Goal: Ask a question

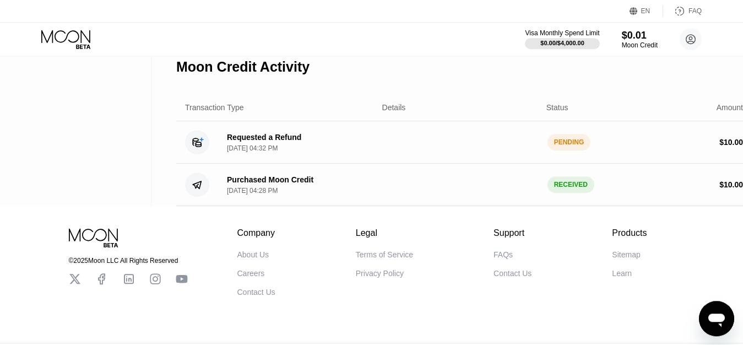
scroll to position [203, 0]
click at [723, 320] on icon "Open messaging window" at bounding box center [716, 319] width 17 height 13
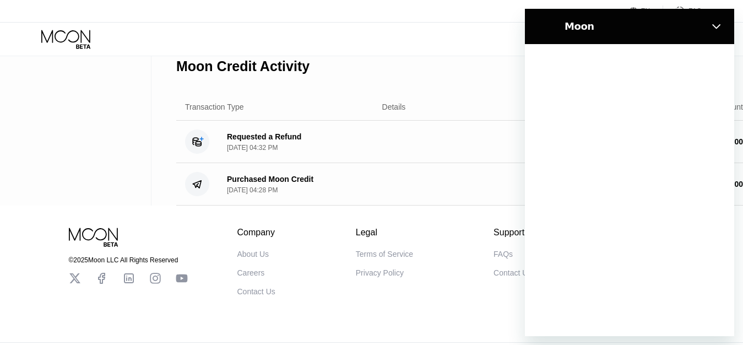
scroll to position [0, 0]
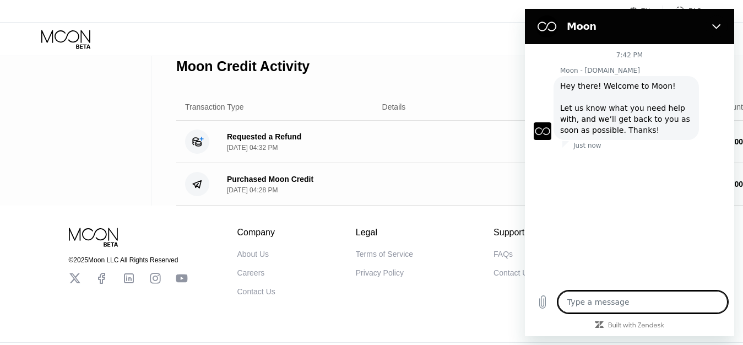
click at [639, 307] on textarea at bounding box center [643, 302] width 170 height 22
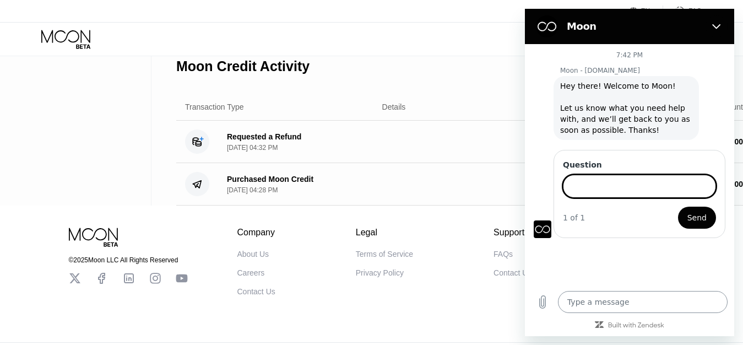
type textarea "x"
type input "hello"
click at [678, 205] on button "Send" at bounding box center [697, 216] width 38 height 22
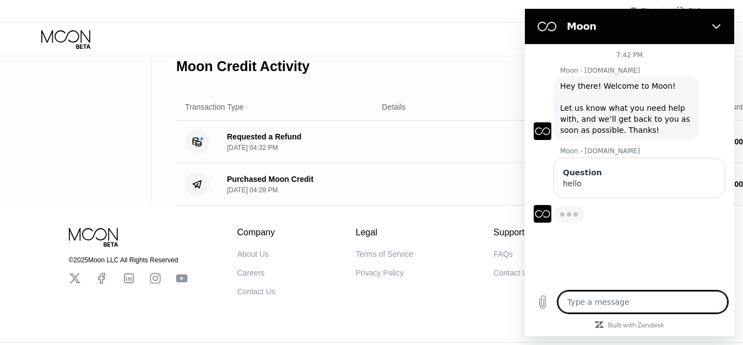
type textarea "x"
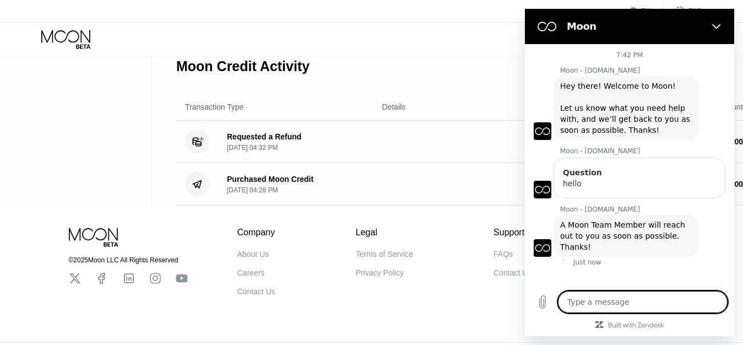
type textarea "p"
type textarea "x"
type textarea "pl"
type textarea "x"
type textarea "ple"
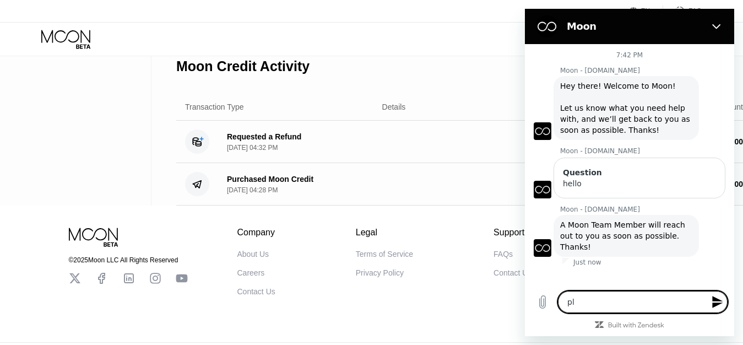
type textarea "x"
type textarea "plea"
type textarea "x"
type textarea "pleas"
type textarea "x"
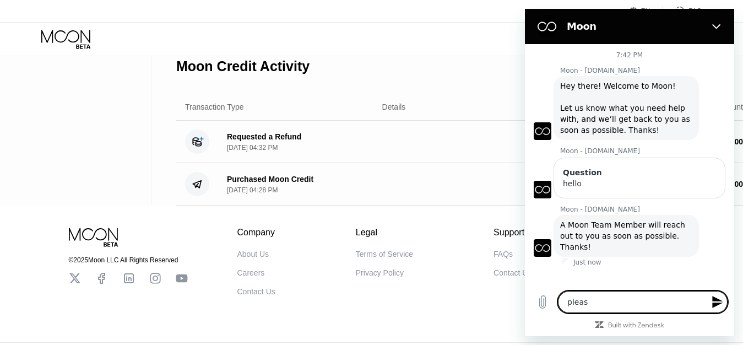
type textarea "please"
type textarea "x"
type textarea "please"
type textarea "x"
type textarea "please h"
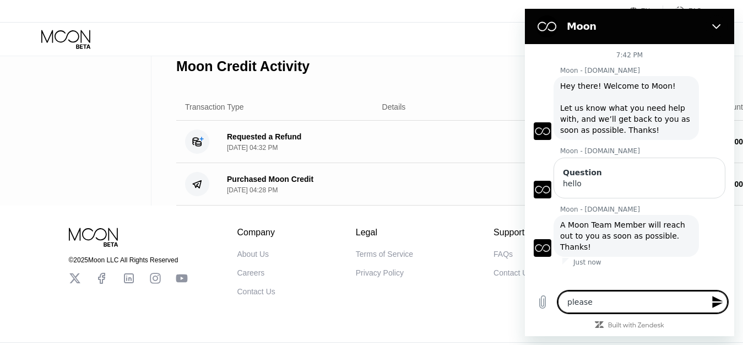
type textarea "x"
type textarea "please he"
type textarea "x"
type textarea "please hel"
type textarea "x"
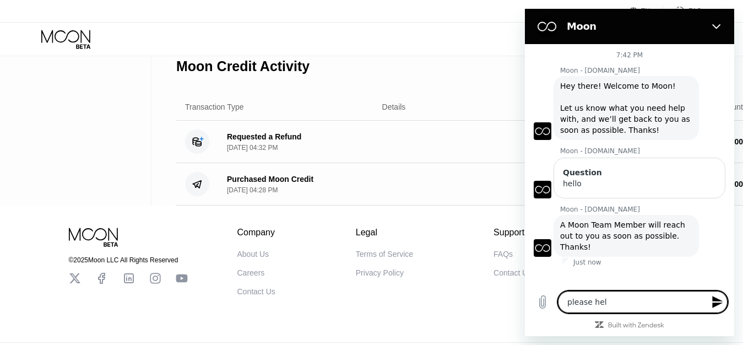
type textarea "please help"
type textarea "x"
type textarea "please help"
type textarea "x"
type textarea "please help m"
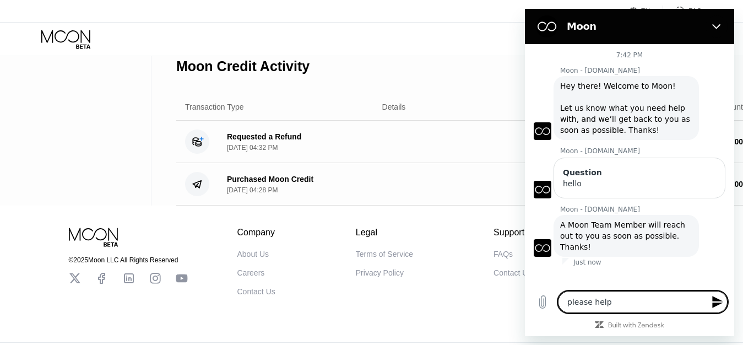
type textarea "x"
type textarea "please help me"
type textarea "x"
type textarea "please help me."
type textarea "x"
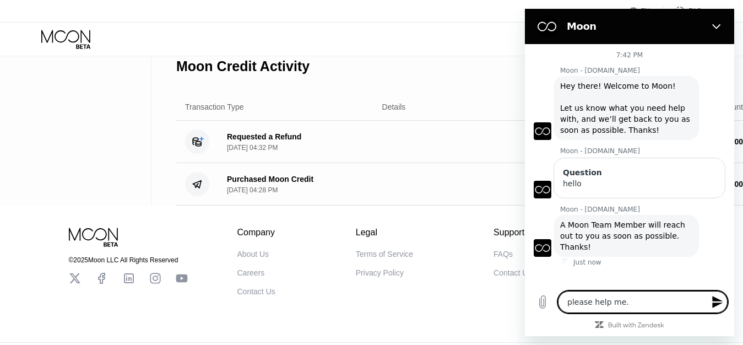
type textarea "please help me."
type textarea "x"
type textarea "please help me. M"
type textarea "x"
type textarea "please help me."
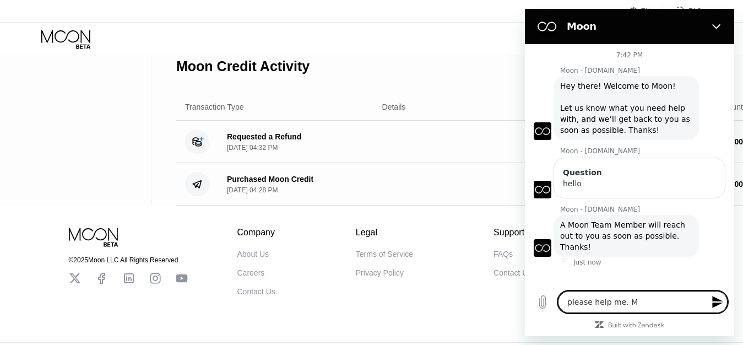
type textarea "x"
type textarea "please help me."
type textarea "x"
paste textarea "i have withdrawn 10$. but still have not received the money"
type textarea "please help me. i have withdrawn 10$. but still have not received the money"
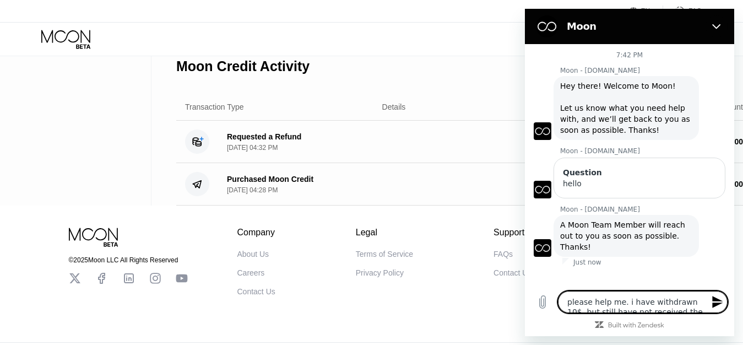
type textarea "x"
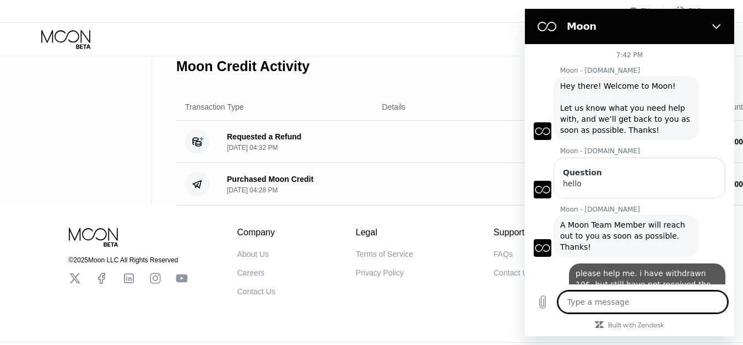
type textarea "x"
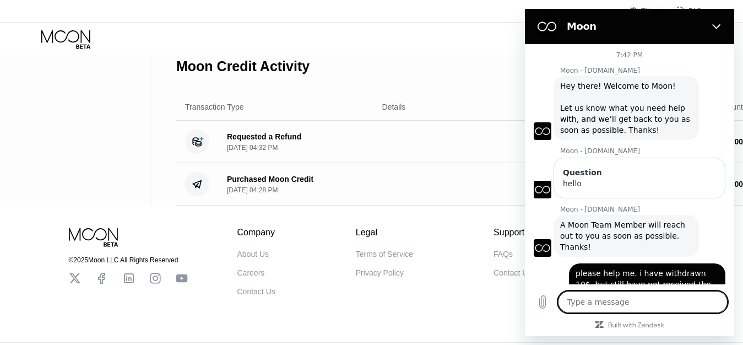
click at [192, 154] on circle at bounding box center [197, 141] width 24 height 24
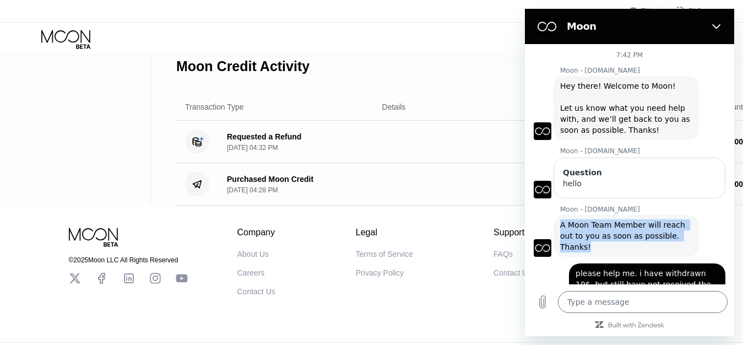
drag, startPoint x: 692, startPoint y: 228, endPoint x: 553, endPoint y: 218, distance: 139.7
click at [554, 218] on div "Moon - paywithmoon.com says: A Moon Team Member will reach out to you as soon a…" at bounding box center [626, 236] width 145 height 42
copy span "A Moon Team Member will reach out to you as soon as possible. Thanks!"
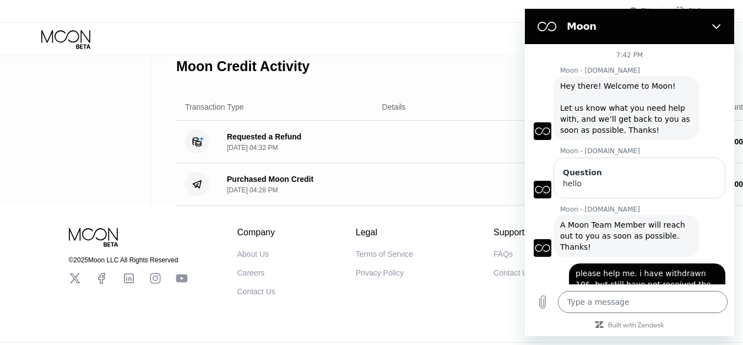
click at [624, 233] on div "Moon - paywithmoon.com says: A Moon Team Member will reach out to you as soon a…" at bounding box center [626, 236] width 145 height 42
click at [626, 223] on span "A Moon Team Member will reach out to you as soon as possible. Thanks!" at bounding box center [623, 235] width 127 height 31
click at [590, 178] on div "Question hello" at bounding box center [640, 178] width 172 height 41
click at [599, 178] on div "hello" at bounding box center [639, 183] width 153 height 11
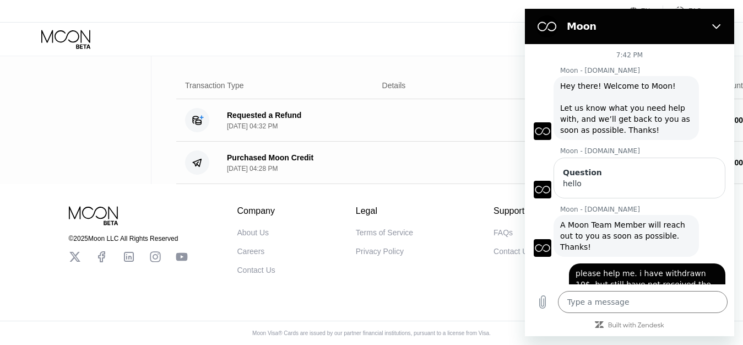
scroll to position [189, 0]
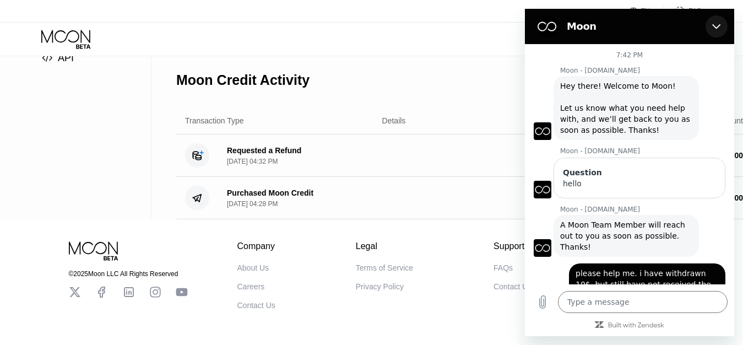
click at [714, 26] on icon "Close" at bounding box center [716, 26] width 8 height 5
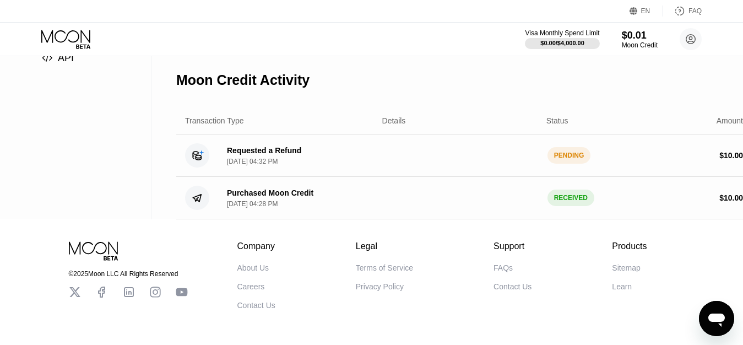
click at [724, 315] on icon "Open messaging window" at bounding box center [716, 319] width 17 height 13
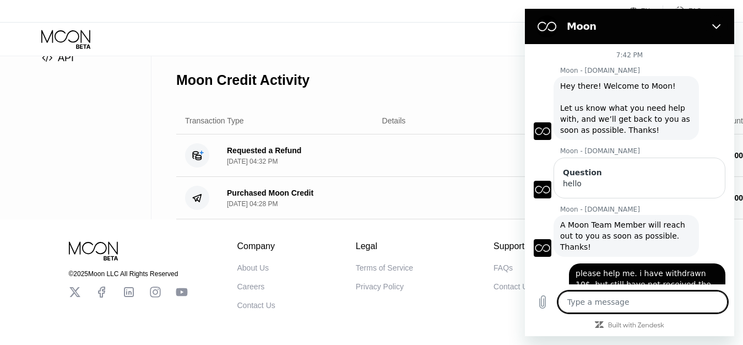
click at [645, 313] on textarea at bounding box center [643, 302] width 170 height 22
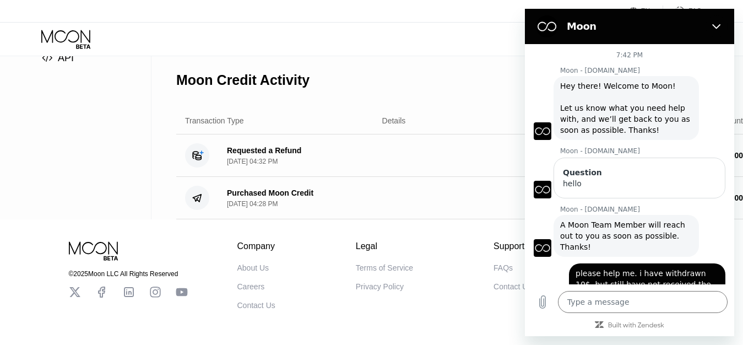
drag, startPoint x: 631, startPoint y: 120, endPoint x: 552, endPoint y: 79, distance: 89.2
click at [554, 79] on div "Moon - paywithmoon.com says: Hey there! Welcome to Moon! Let us know what you n…" at bounding box center [626, 108] width 145 height 64
copy div "Moon - paywithmoon.com says: Hey there! Welcome to Moon! Let us know what you n…"
type textarea "x"
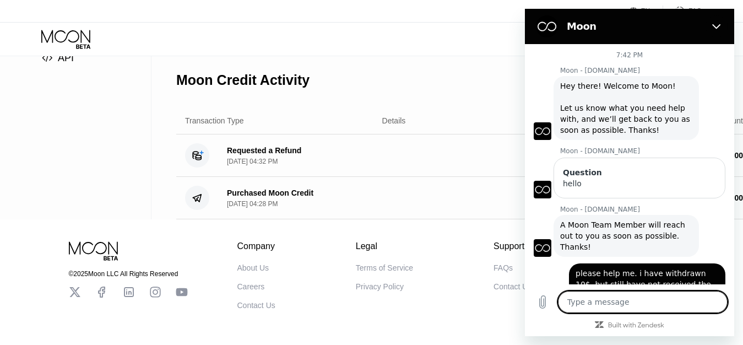
click at [665, 313] on textarea at bounding box center [643, 302] width 170 height 22
type textarea "h"
type textarea "x"
type textarea "he"
type textarea "x"
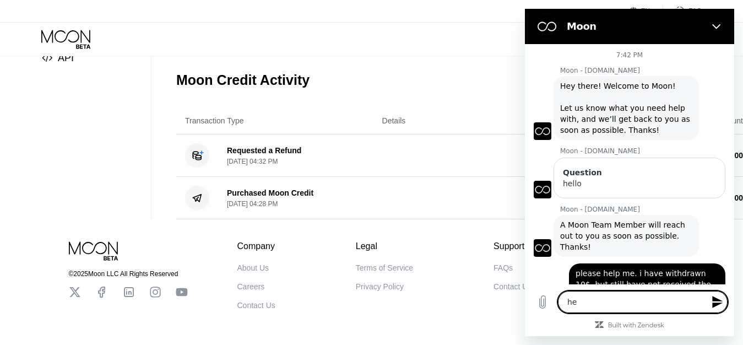
type textarea "hel"
type textarea "x"
type textarea "hell"
type textarea "x"
type textarea "hello"
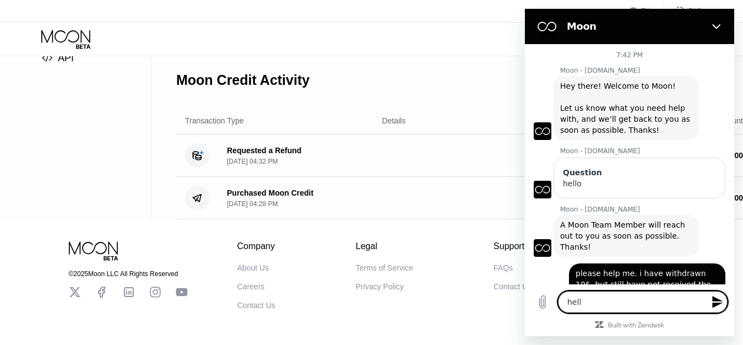
type textarea "x"
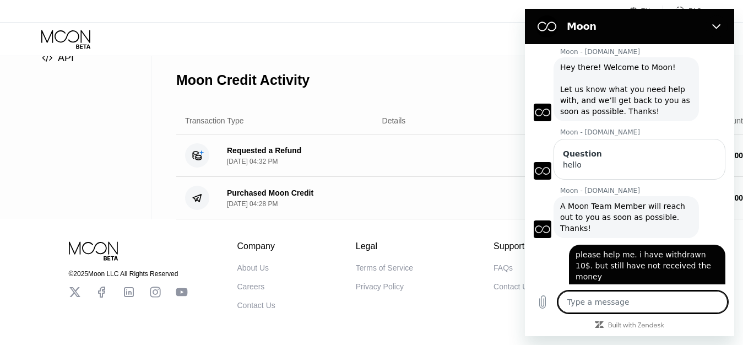
type textarea "x"
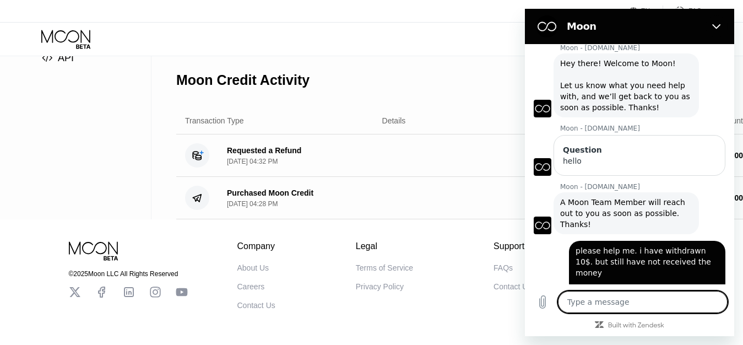
scroll to position [23, 0]
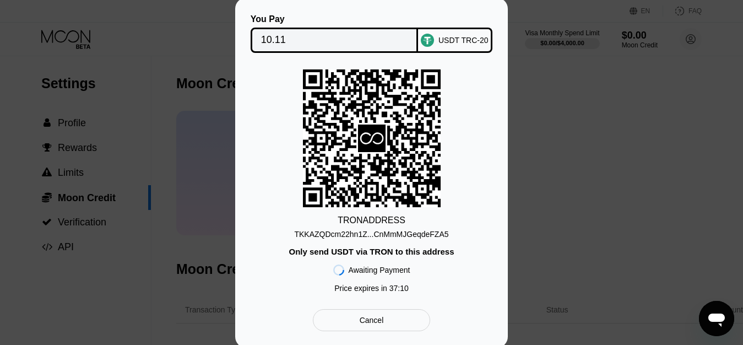
click at [534, 121] on div "You Pay 10.11 USDT TRC-20 TRON ADDRESS TKKAZQDcm22hn1Z...CnMmMJGeqdeFZA5 Only s…" at bounding box center [371, 173] width 743 height 350
click at [387, 327] on div "Cancel" at bounding box center [371, 320] width 117 height 22
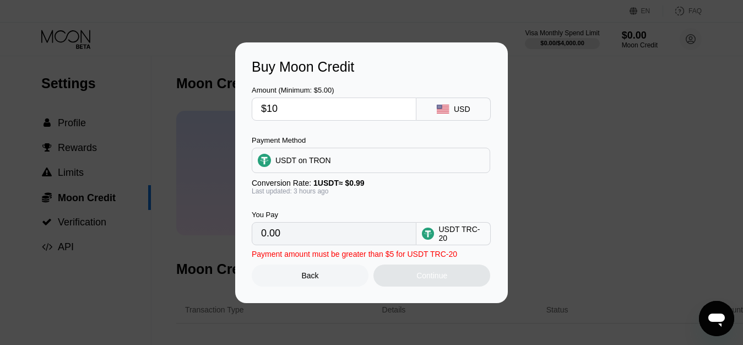
type input "10.10"
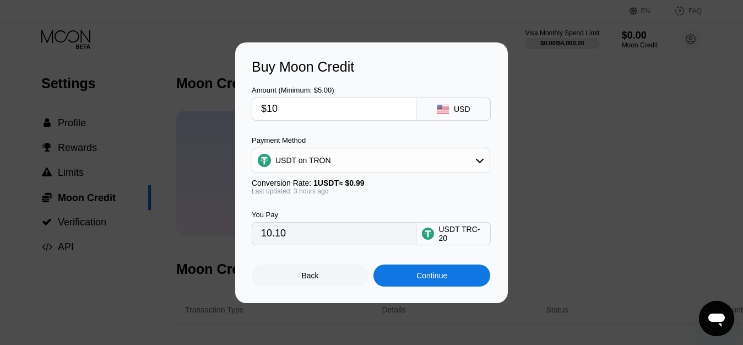
click at [324, 279] on div "Back" at bounding box center [310, 275] width 117 height 22
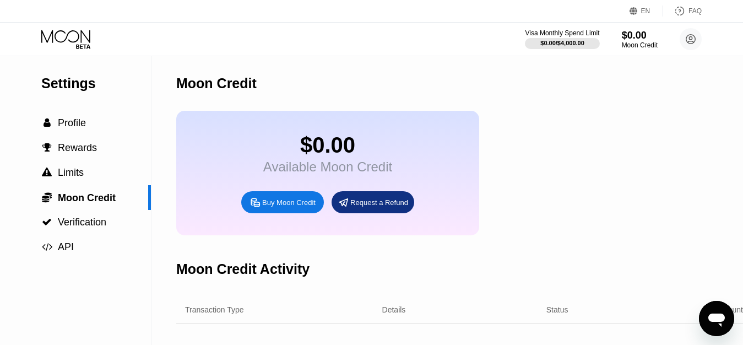
click at [76, 31] on icon at bounding box center [65, 36] width 49 height 13
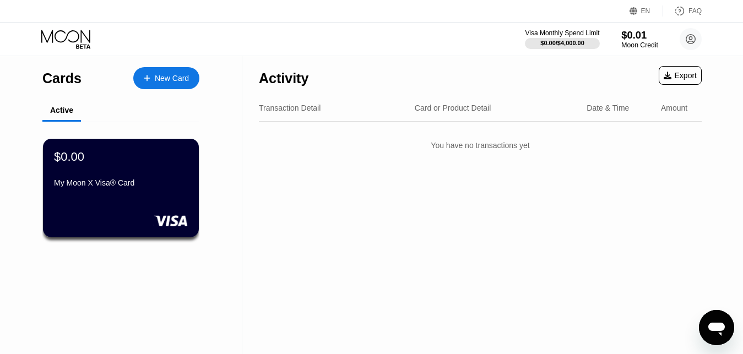
click at [634, 37] on div "$0.01" at bounding box center [639, 35] width 37 height 12
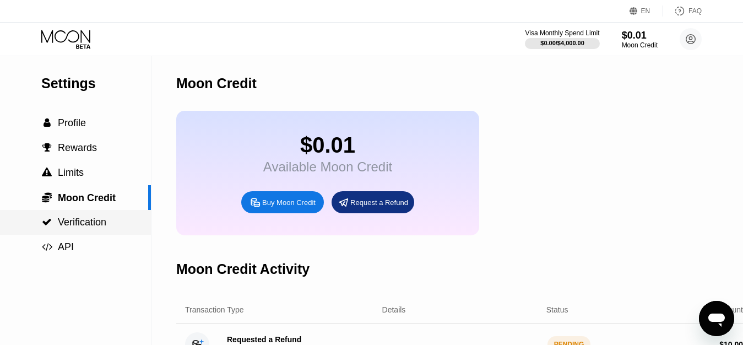
click at [87, 224] on span "Verification" at bounding box center [82, 221] width 48 height 11
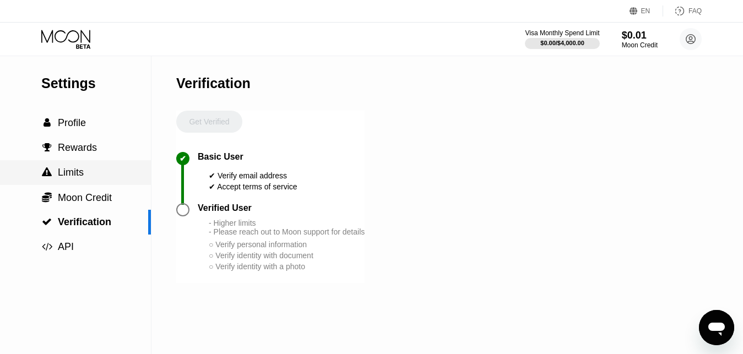
click at [75, 172] on span "Limits" at bounding box center [71, 172] width 26 height 11
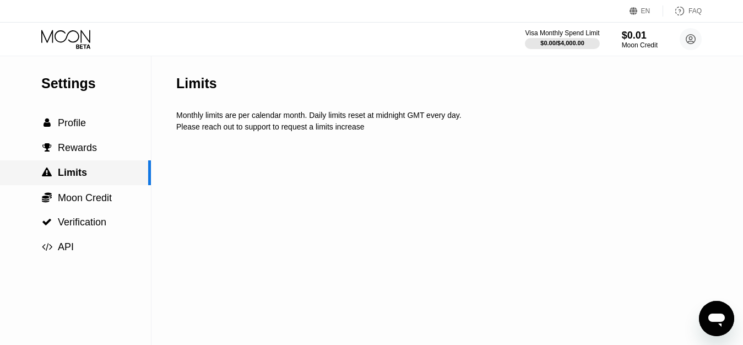
click at [90, 153] on span "Rewards" at bounding box center [77, 147] width 39 height 11
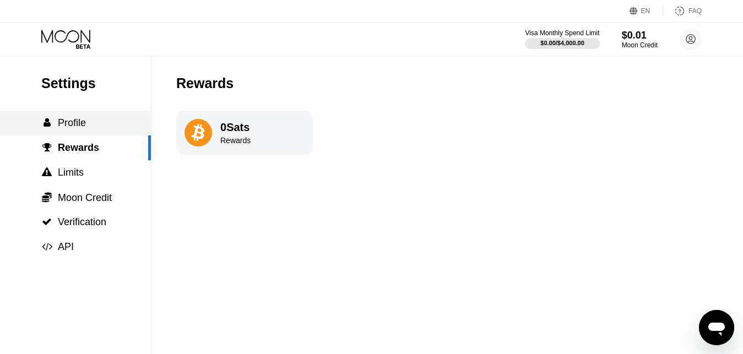
click at [91, 129] on div " Profile" at bounding box center [75, 123] width 151 height 12
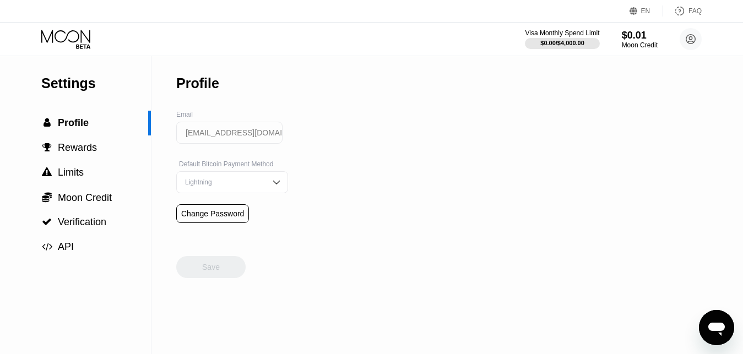
click at [255, 186] on div "Lightning" at bounding box center [223, 182] width 83 height 8
click at [396, 181] on div "Settings  Profile  Rewards  Limits  Moon Credit  Verification  API Profil…" at bounding box center [371, 205] width 743 height 298
click at [258, 192] on div "Lightning" at bounding box center [232, 182] width 112 height 22
click at [389, 184] on div "Settings  Profile  Rewards  Limits  Moon Credit  Verification  API Profil…" at bounding box center [371, 205] width 743 height 298
click at [255, 193] on div "Lightning" at bounding box center [232, 182] width 112 height 22
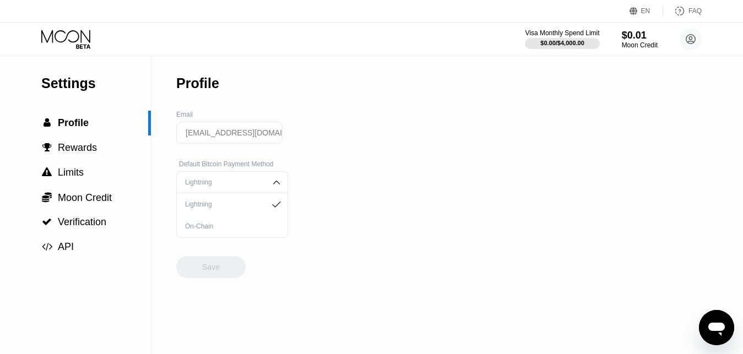
click at [218, 235] on div "On-Chain" at bounding box center [232, 226] width 111 height 22
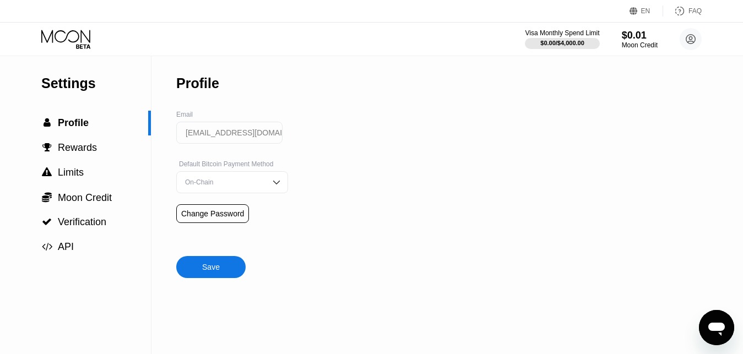
click at [248, 191] on div "On-Chain" at bounding box center [232, 182] width 112 height 22
click at [205, 215] on div "Lightning" at bounding box center [232, 204] width 111 height 22
click at [339, 191] on div "Settings  Profile  Rewards  Limits  Moon Credit  Verification  API Profil…" at bounding box center [371, 205] width 743 height 298
click at [71, 128] on span "Profile" at bounding box center [73, 122] width 31 height 11
click at [67, 29] on div "Visa Monthly Spend Limit $0.00 / $4,000.00 $0.01 Moon Credit haitungt5@gmail.co…" at bounding box center [371, 39] width 743 height 33
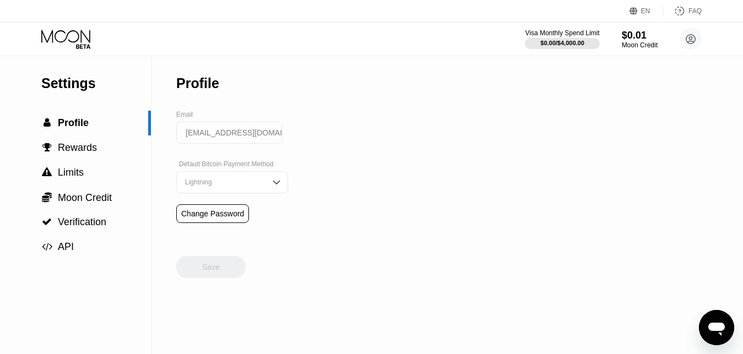
click at [66, 35] on icon at bounding box center [66, 39] width 51 height 19
